Goal: Find specific page/section: Find specific page/section

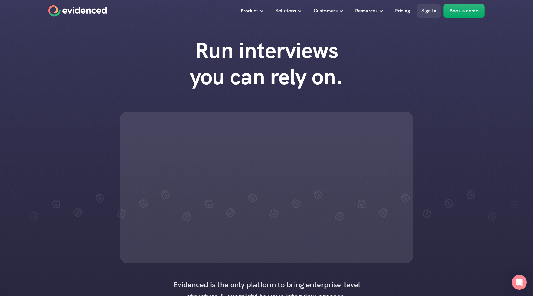
click at [424, 12] on p "Sign In" at bounding box center [429, 11] width 15 height 8
click at [429, 11] on p "Sign In" at bounding box center [429, 11] width 15 height 8
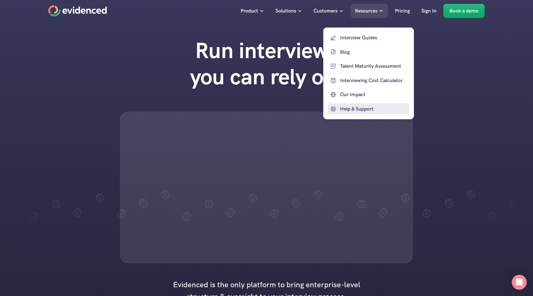
click at [355, 110] on p "Help & Support" at bounding box center [374, 109] width 68 height 8
